Goal: Task Accomplishment & Management: Manage account settings

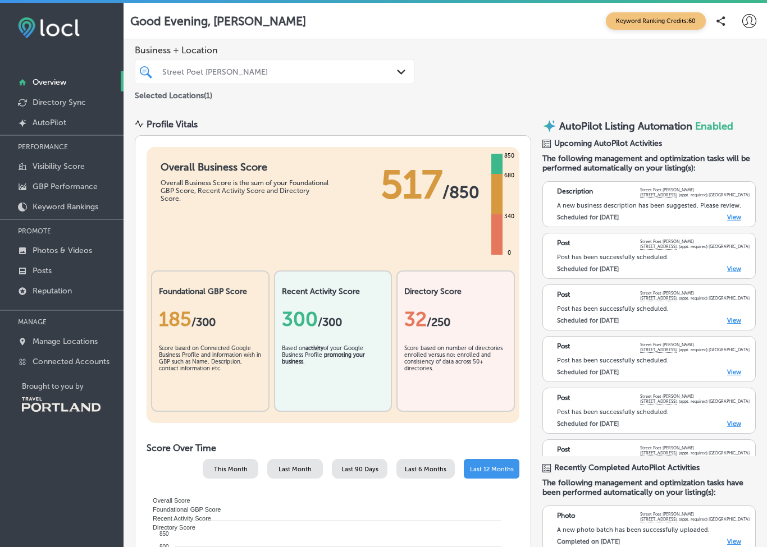
click at [50, 275] on p "Posts" at bounding box center [42, 271] width 19 height 10
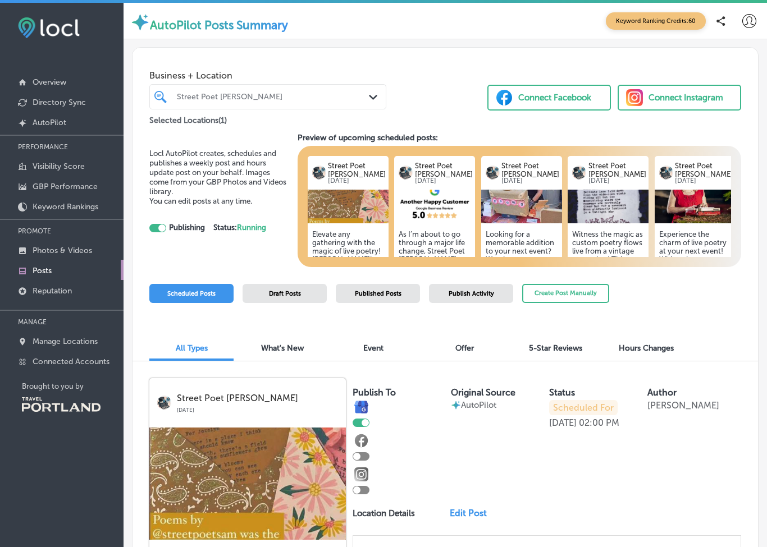
checkbox input "true"
click at [75, 255] on p "Photos & Videos" at bounding box center [63, 251] width 60 height 10
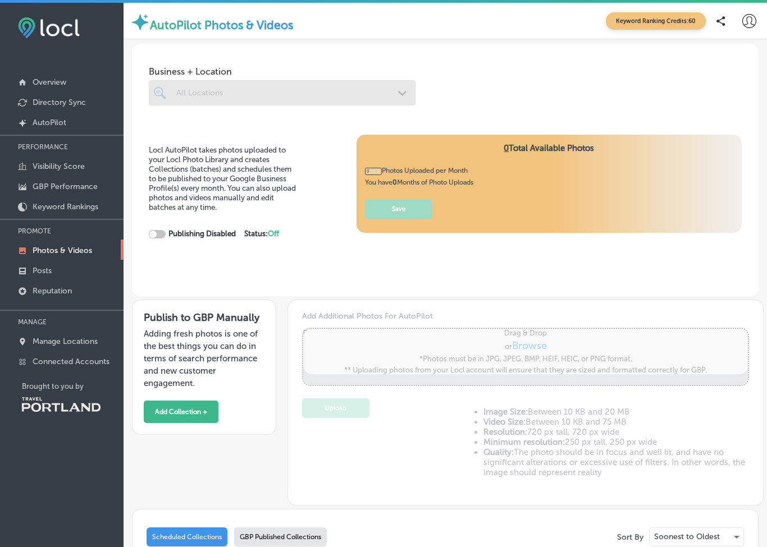
type input "5"
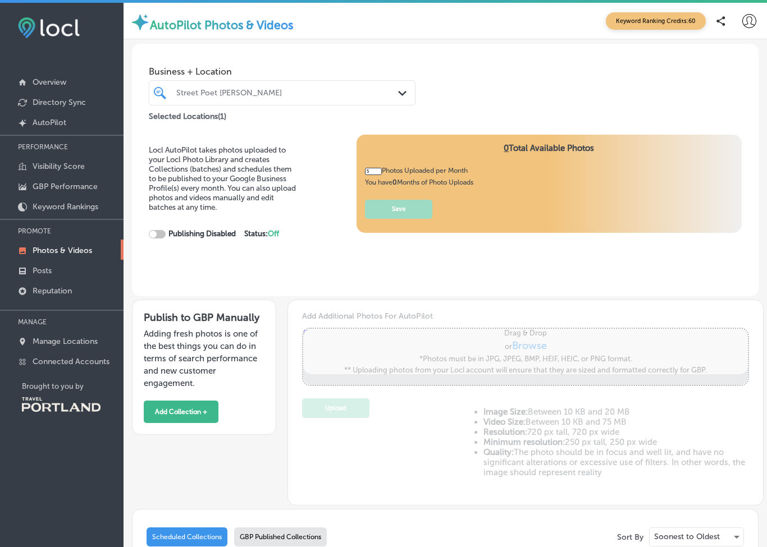
checkbox input "true"
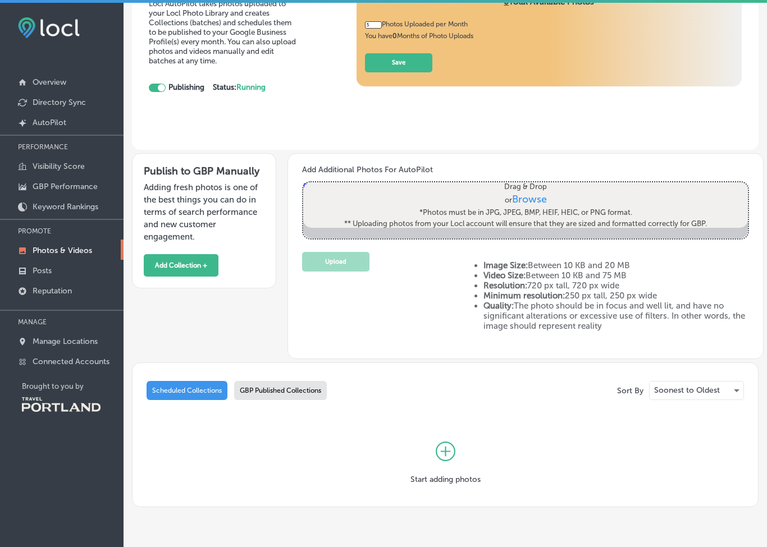
scroll to position [146, 0]
click at [45, 276] on p "Posts" at bounding box center [42, 271] width 19 height 10
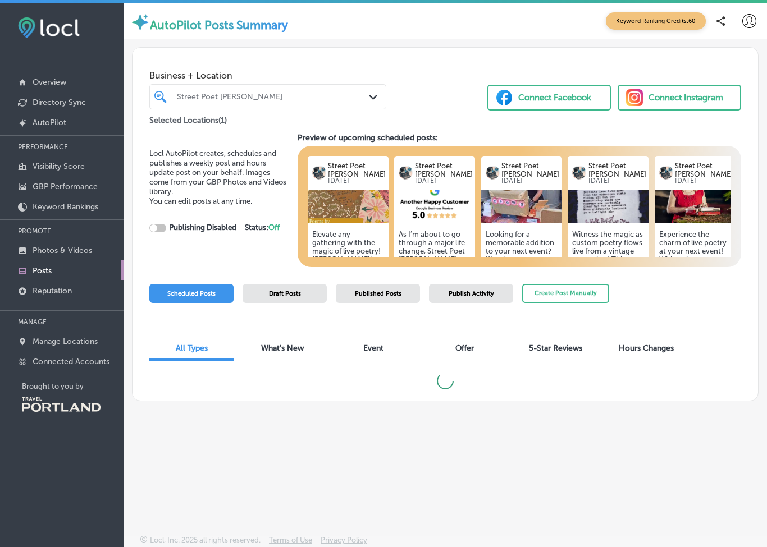
checkbox input "true"
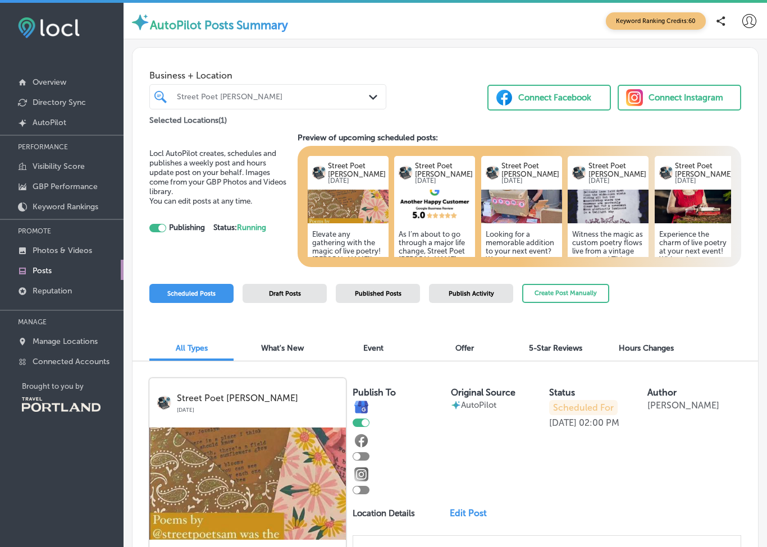
click at [345, 214] on img at bounding box center [348, 207] width 81 height 34
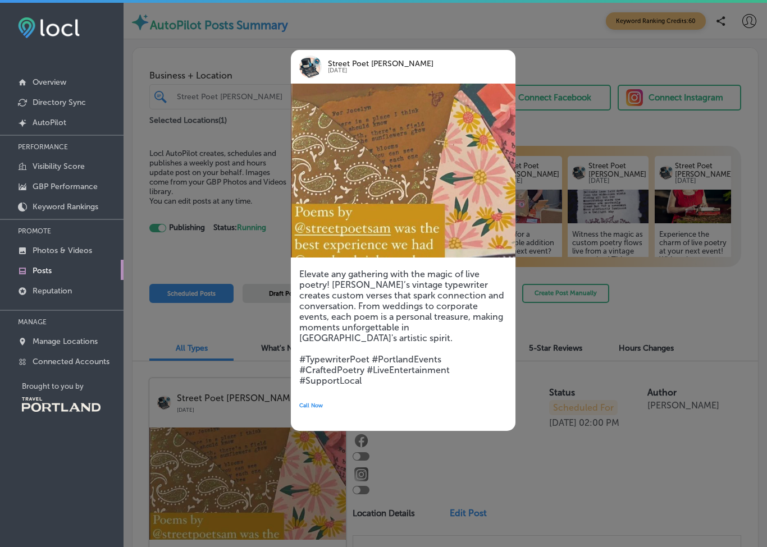
click at [447, 67] on p "Street Poet [PERSON_NAME]" at bounding box center [406, 64] width 156 height 7
click at [228, 260] on div at bounding box center [383, 273] width 767 height 547
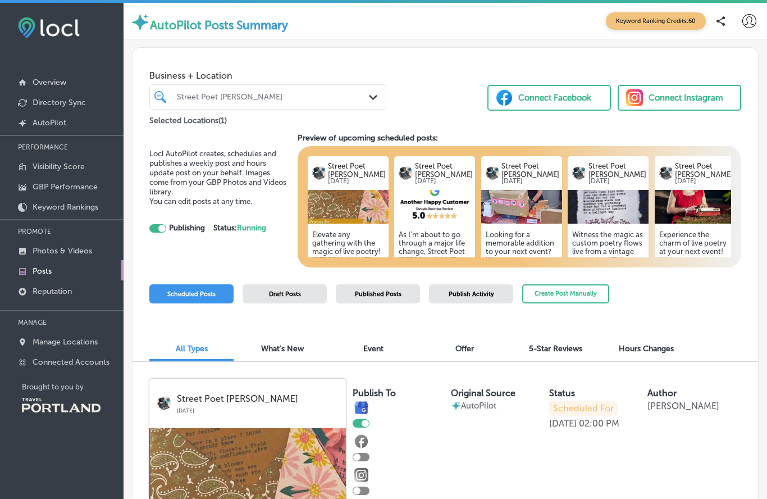
click at [436, 81] on div "Business + Location Street Poet [PERSON_NAME] Path Created with Sketch. Selecte…" at bounding box center [444, 88] width 625 height 80
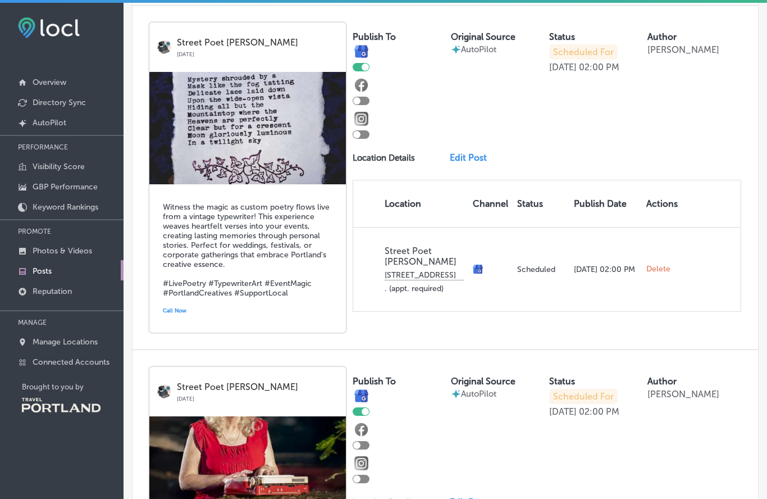
scroll to position [1369, 0]
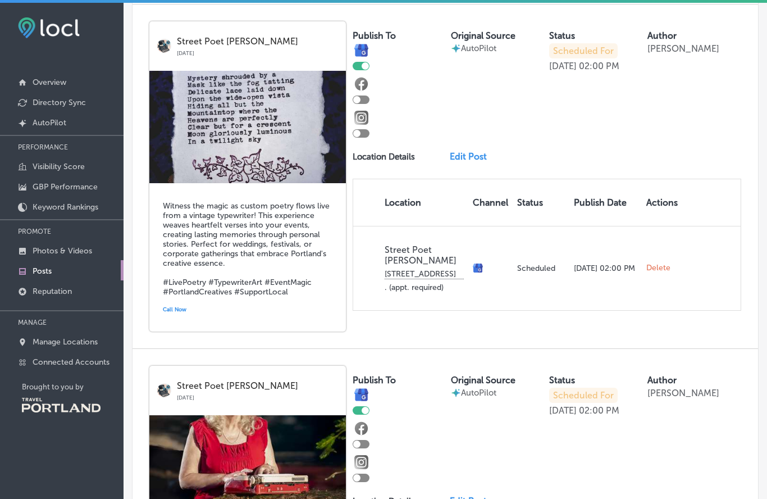
click at [661, 272] on span "Delete" at bounding box center [658, 268] width 24 height 10
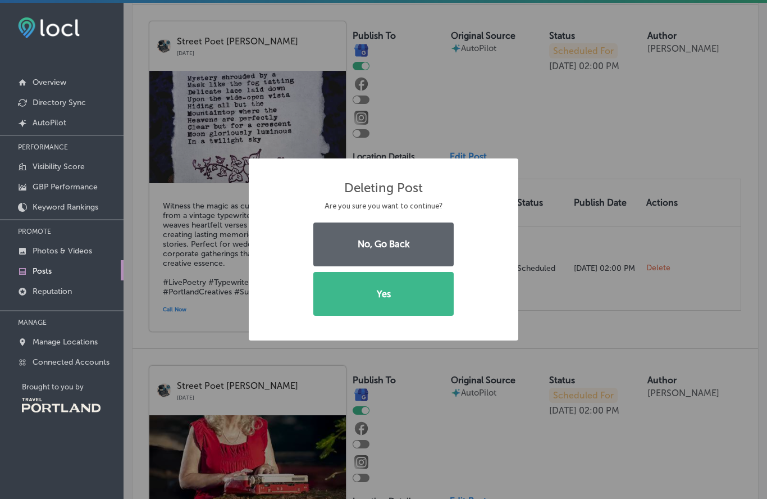
click at [706, 139] on div "Deleting Post × Are you sure you want to continue? No, Go Back Yes" at bounding box center [383, 249] width 767 height 499
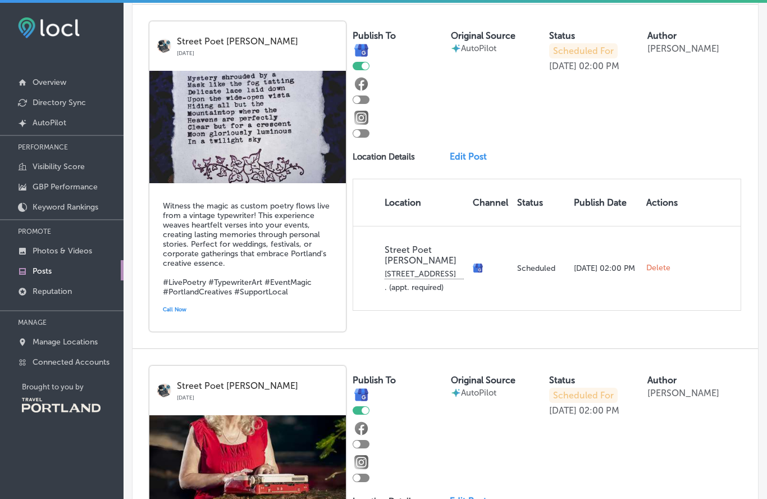
click at [580, 201] on th "Publish Date" at bounding box center [605, 202] width 72 height 47
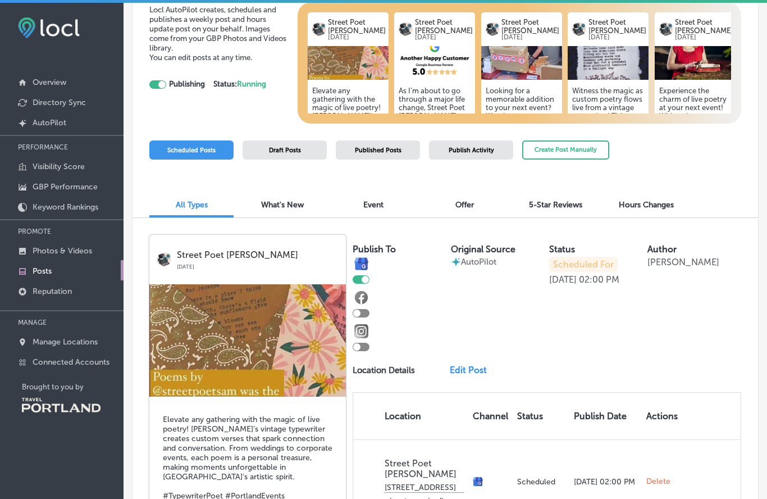
scroll to position [144, 0]
click at [581, 147] on button "Create Post Manually" at bounding box center [565, 150] width 87 height 20
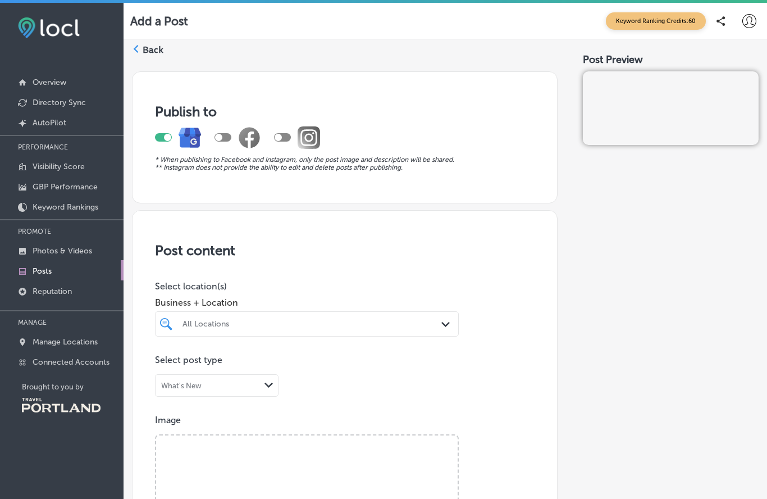
click at [36, 271] on p "Posts" at bounding box center [42, 271] width 19 height 10
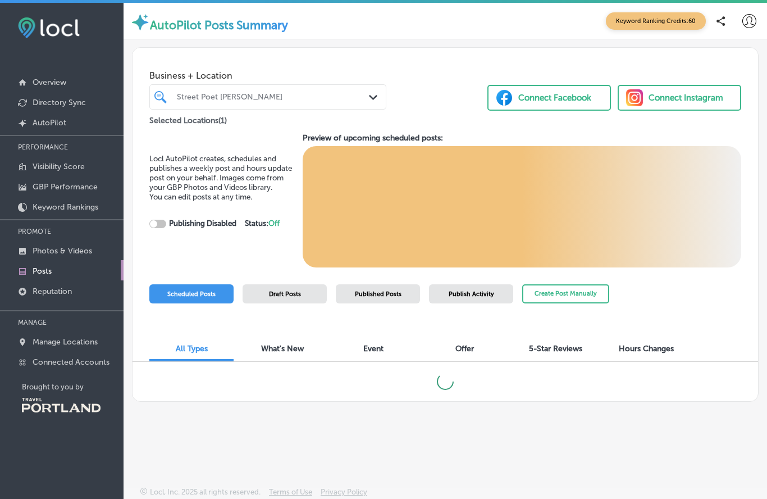
checkbox input "true"
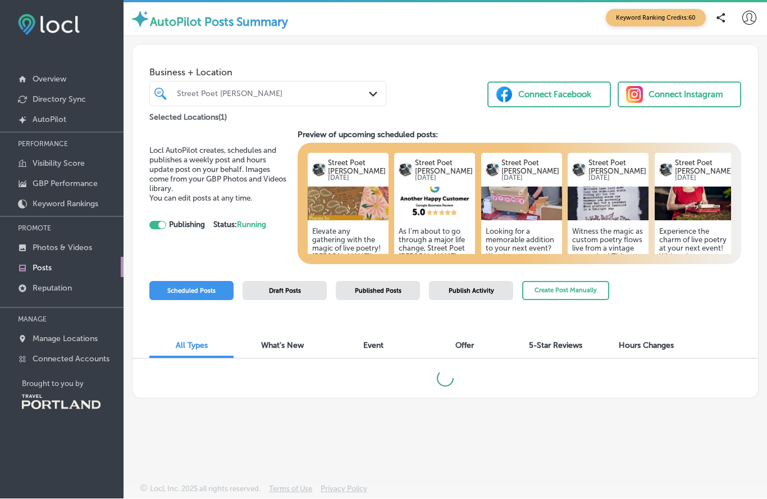
scroll to position [52, 0]
click at [477, 287] on span "Publish Activity" at bounding box center [471, 290] width 45 height 7
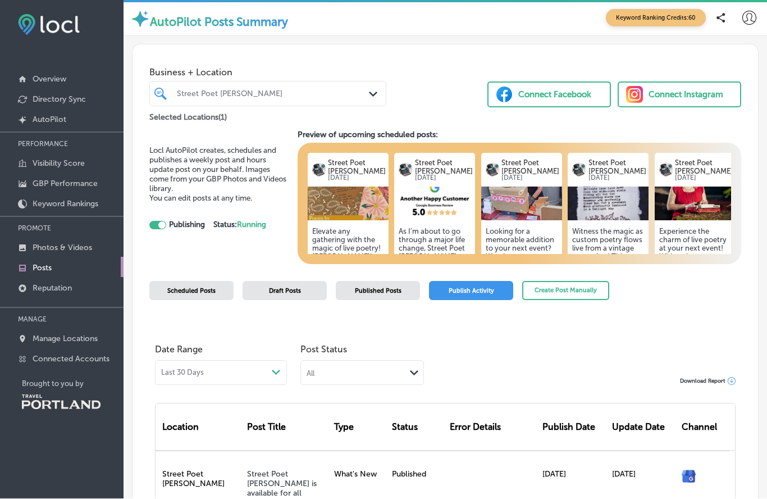
click at [304, 281] on div "Draft Posts" at bounding box center [285, 290] width 84 height 19
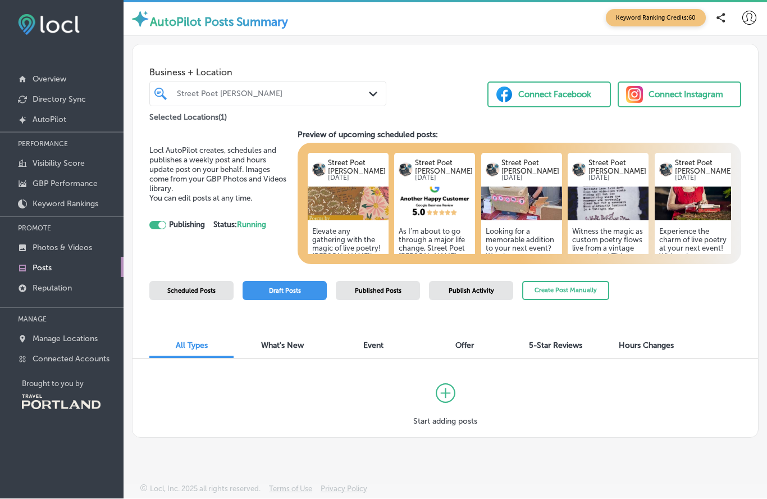
click at [443, 383] on icon at bounding box center [446, 393] width 20 height 20
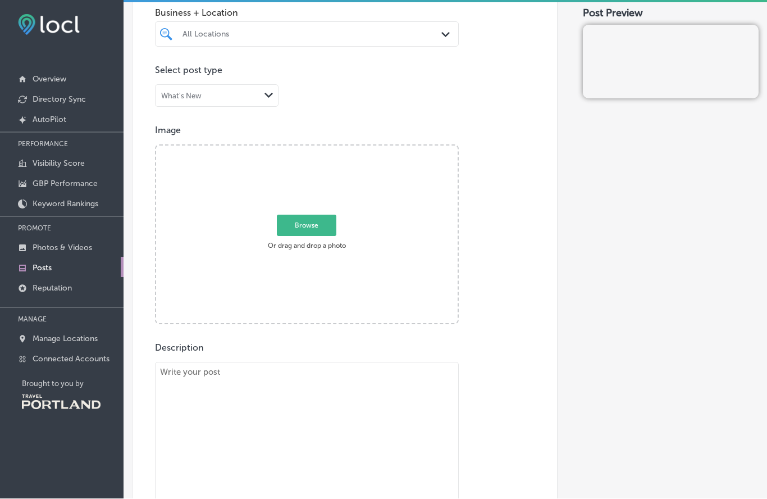
scroll to position [273, 0]
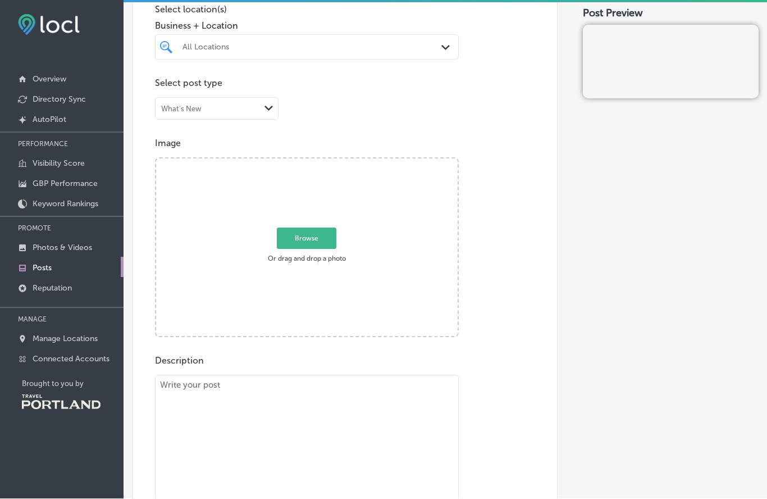
click at [314, 228] on span "Browse" at bounding box center [307, 238] width 60 height 21
click at [314, 162] on input "Browse Or drag and drop a photo" at bounding box center [306, 160] width 301 height 3
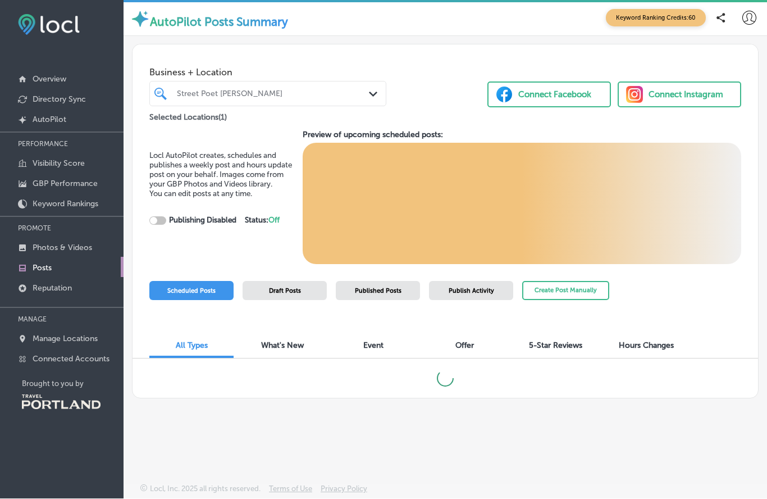
checkbox input "true"
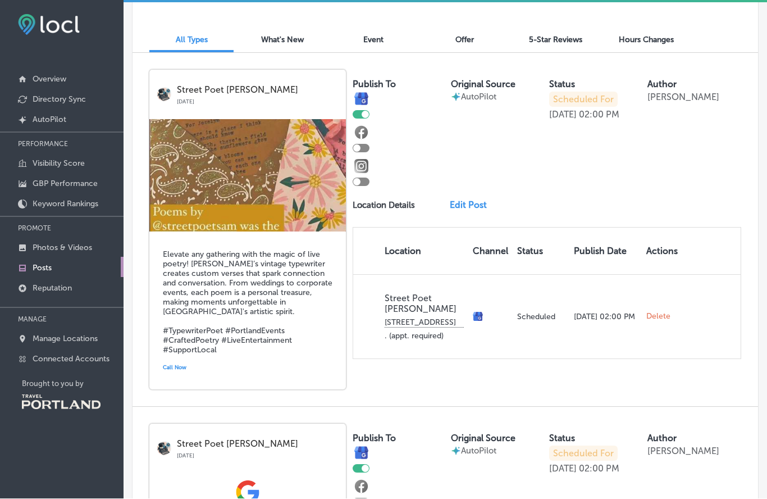
scroll to position [309, 0]
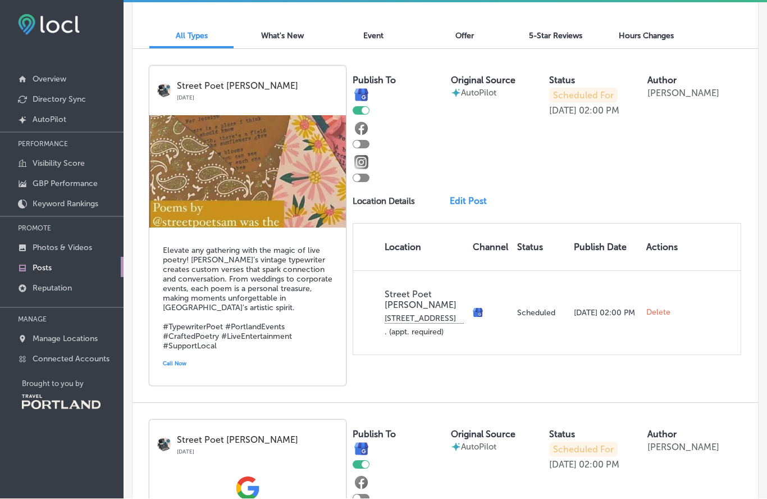
click at [363, 125] on icon at bounding box center [361, 130] width 6 height 10
click at [363, 89] on icon at bounding box center [362, 91] width 3 height 4
click at [362, 125] on icon at bounding box center [361, 130] width 6 height 10
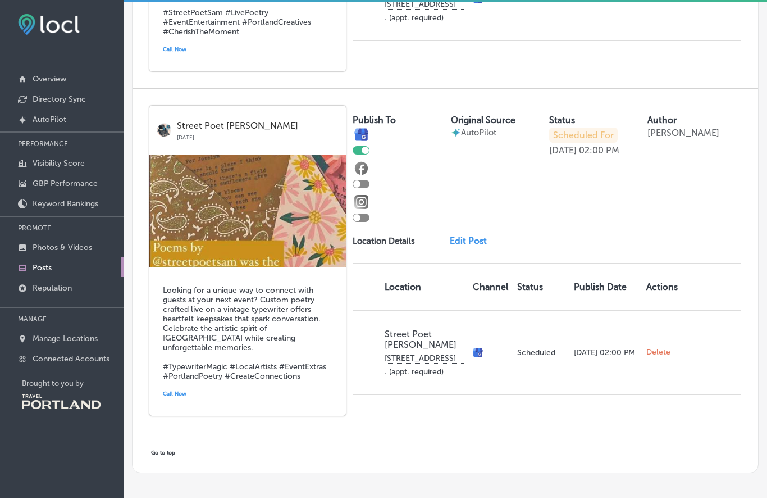
scroll to position [1978, 0]
click at [54, 209] on p "Keyword Rankings" at bounding box center [66, 204] width 66 height 10
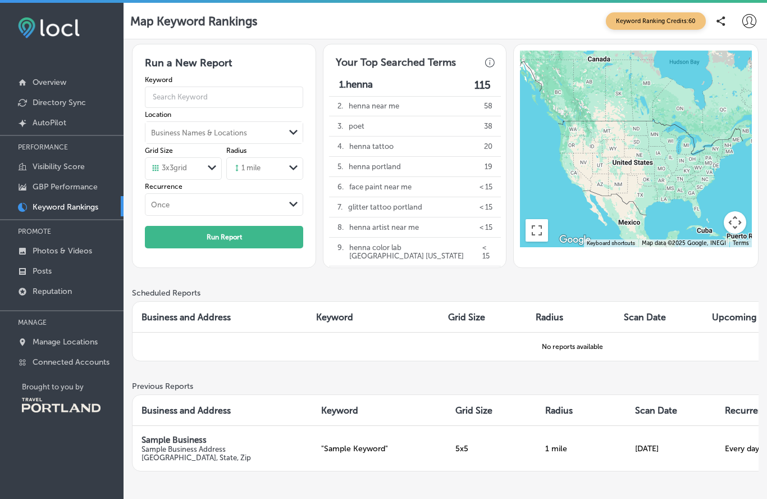
click at [42, 170] on p "Visibility Score" at bounding box center [59, 167] width 52 height 10
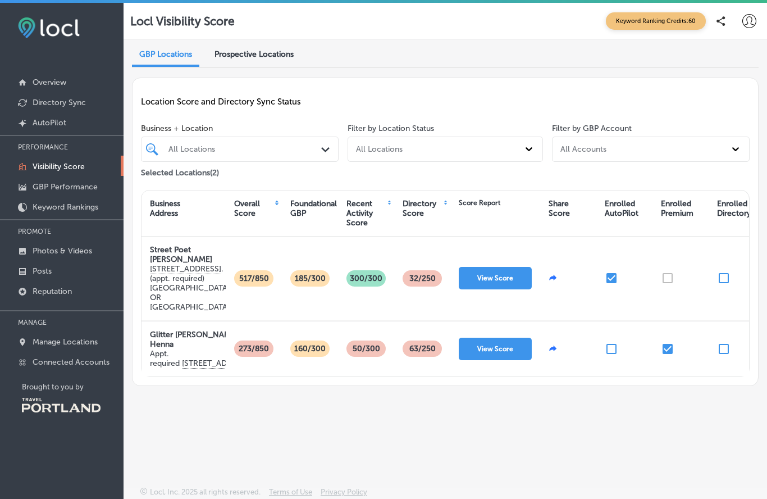
click at [428, 270] on p "32 /250" at bounding box center [422, 278] width 33 height 16
click at [427, 272] on p "32 /250" at bounding box center [422, 278] width 33 height 16
click at [508, 273] on button "View Score" at bounding box center [495, 278] width 73 height 22
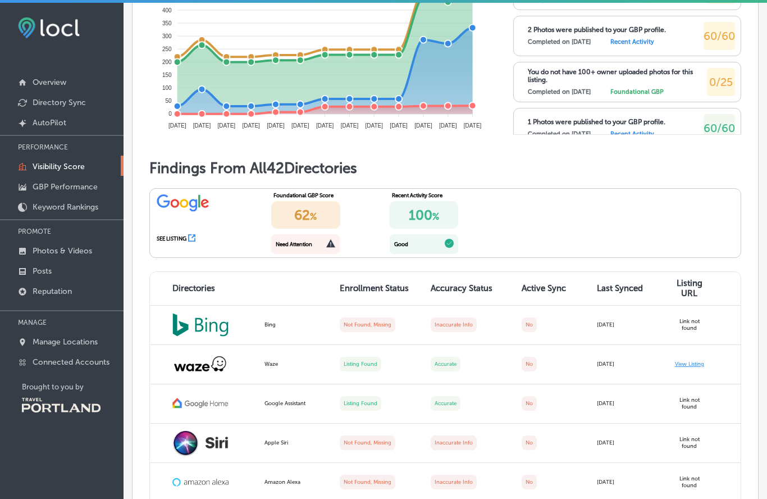
scroll to position [790, 0]
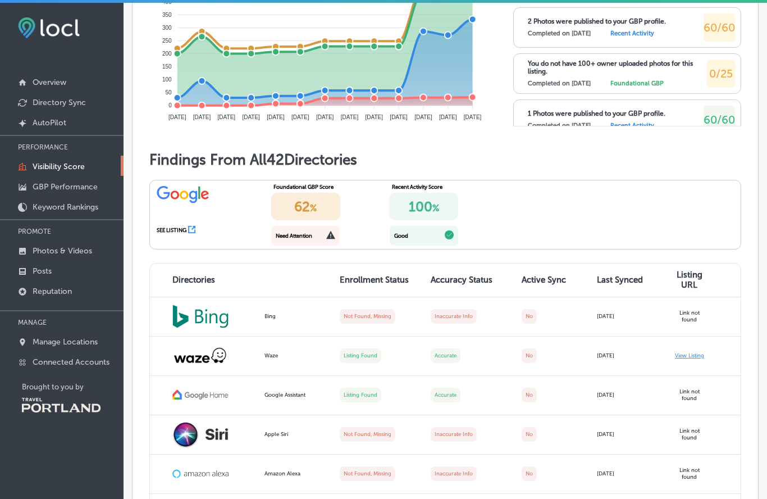
click at [195, 233] on icon at bounding box center [191, 229] width 7 height 7
